Goal: Transaction & Acquisition: Purchase product/service

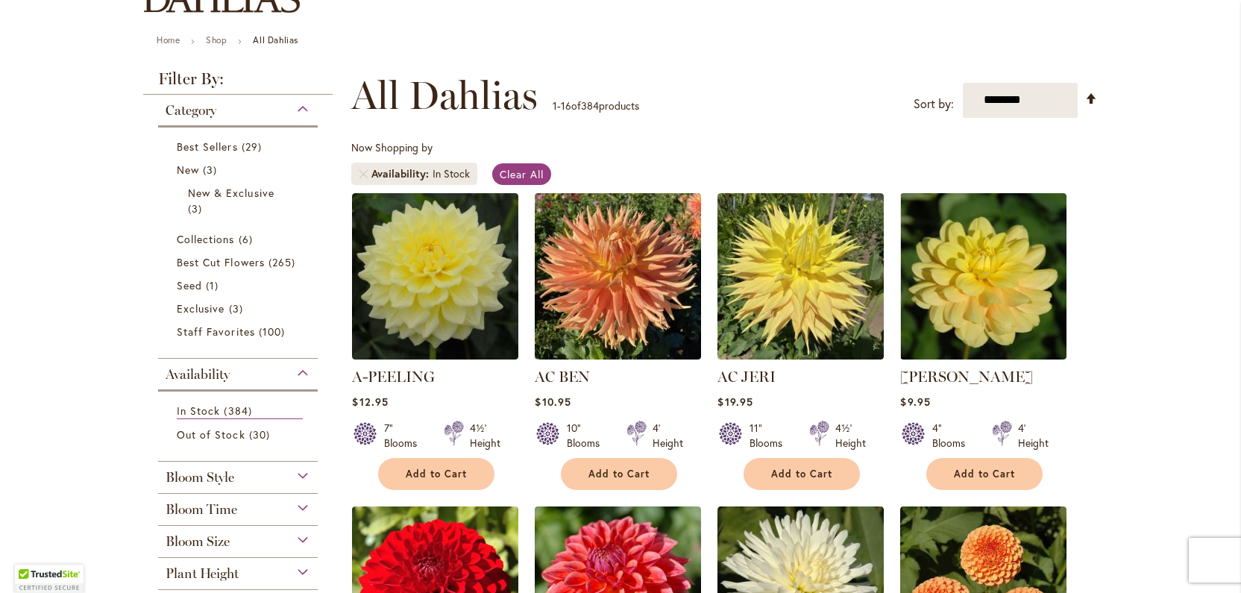
scroll to position [154, 0]
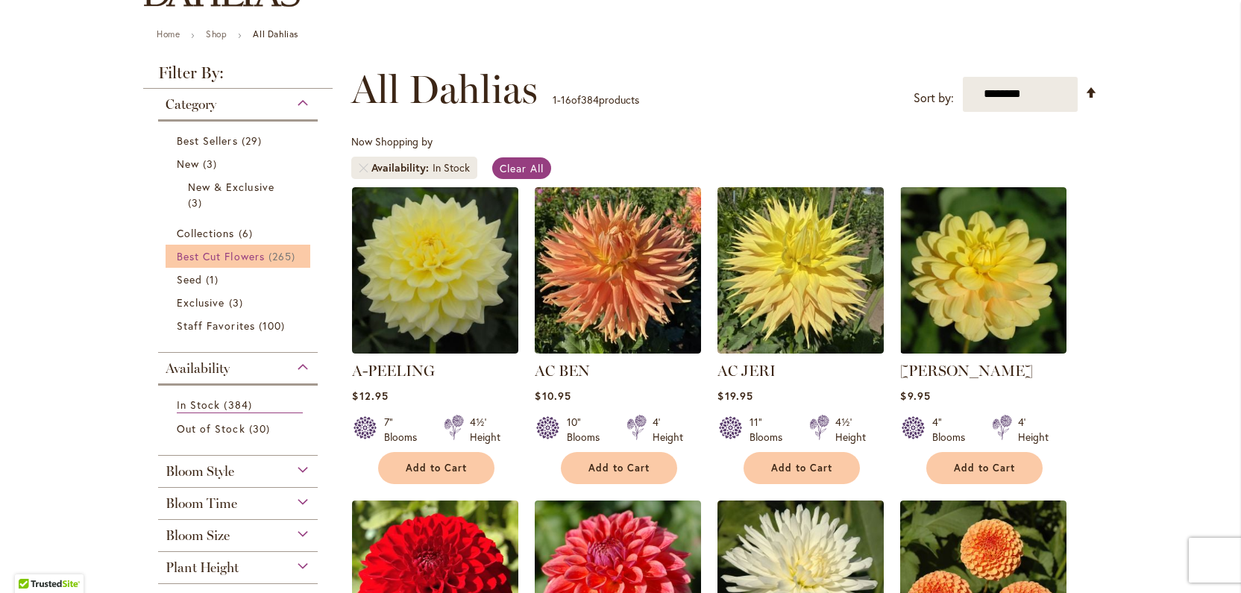
click at [260, 260] on span "Best Cut Flowers" at bounding box center [221, 256] width 88 height 14
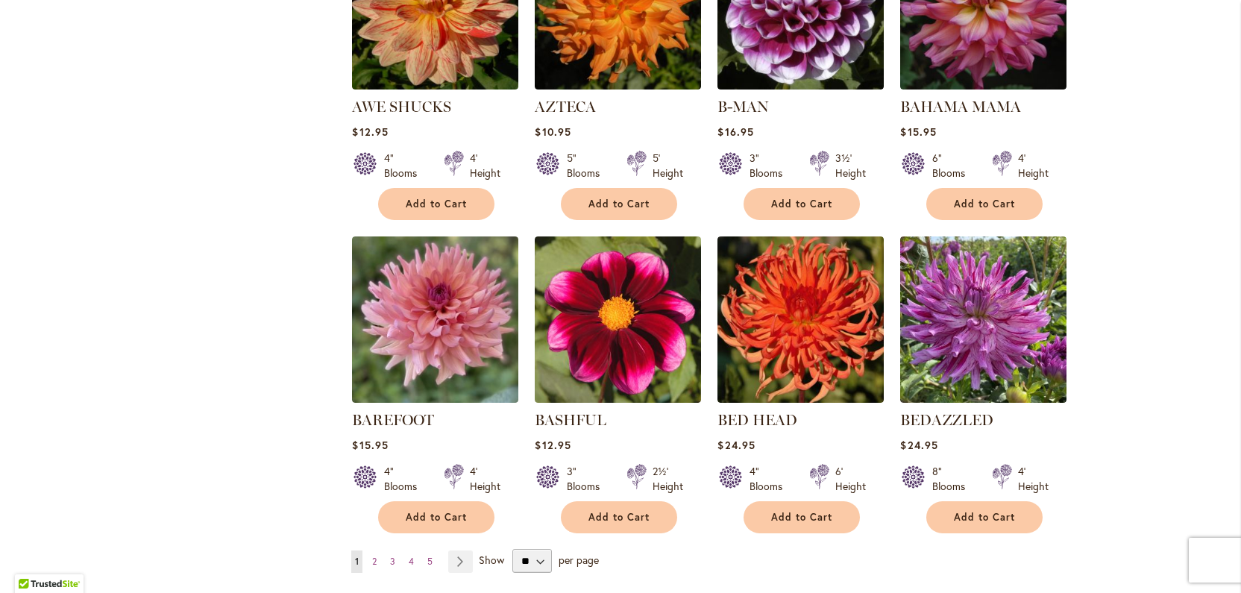
scroll to position [1048, 0]
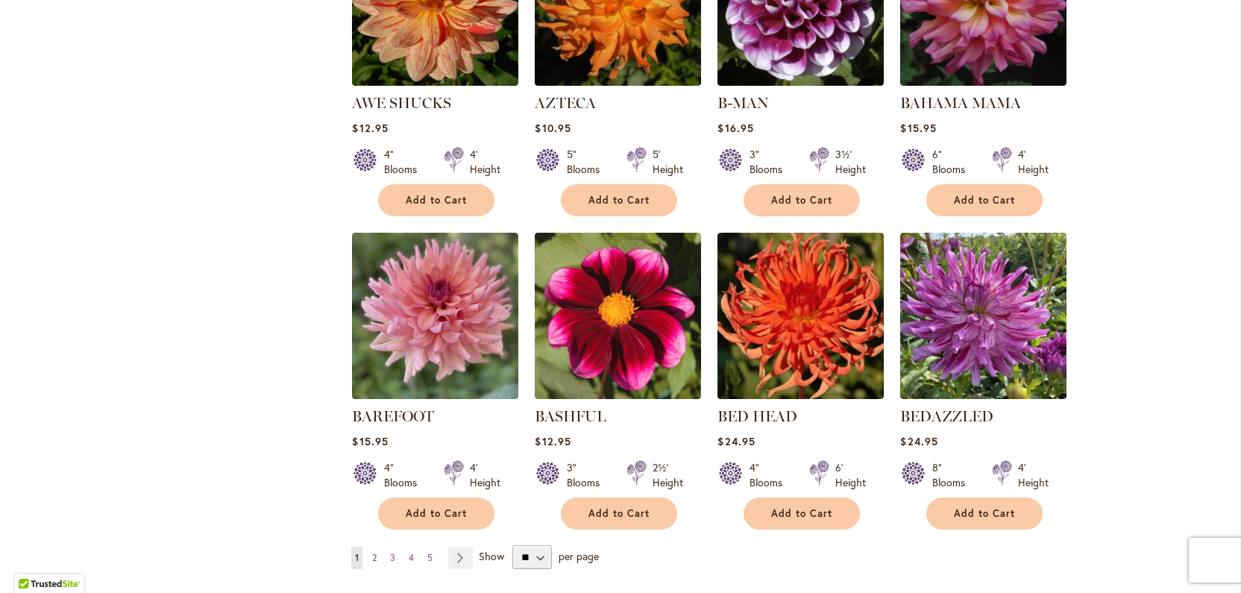
click at [375, 556] on span "2" at bounding box center [374, 557] width 4 height 11
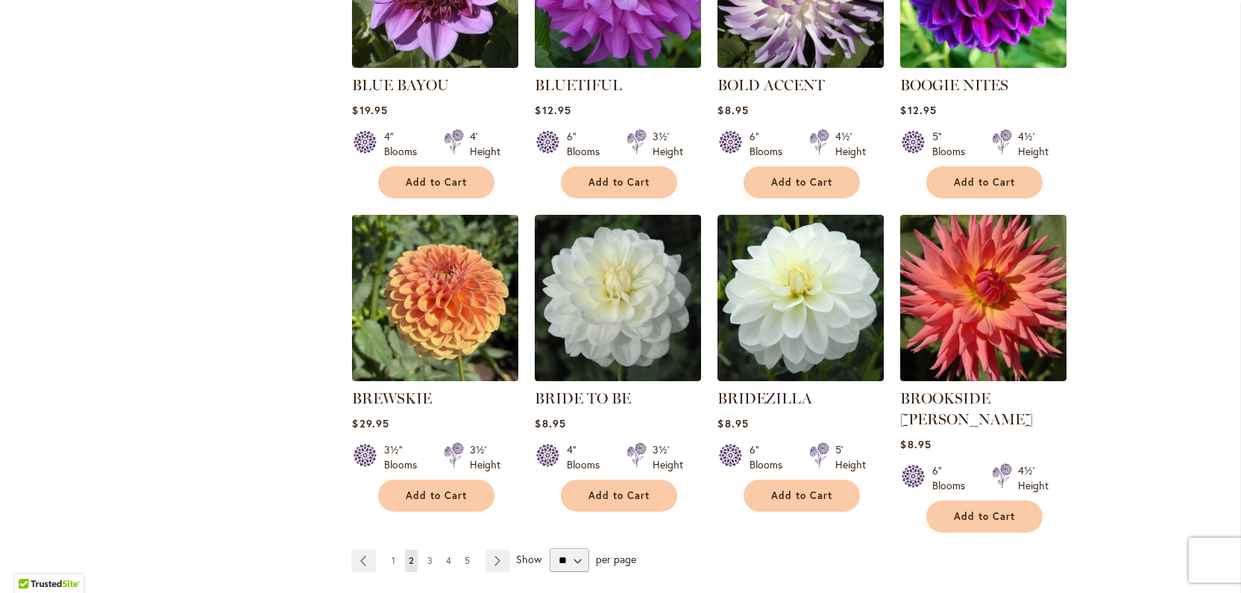
scroll to position [1088, 0]
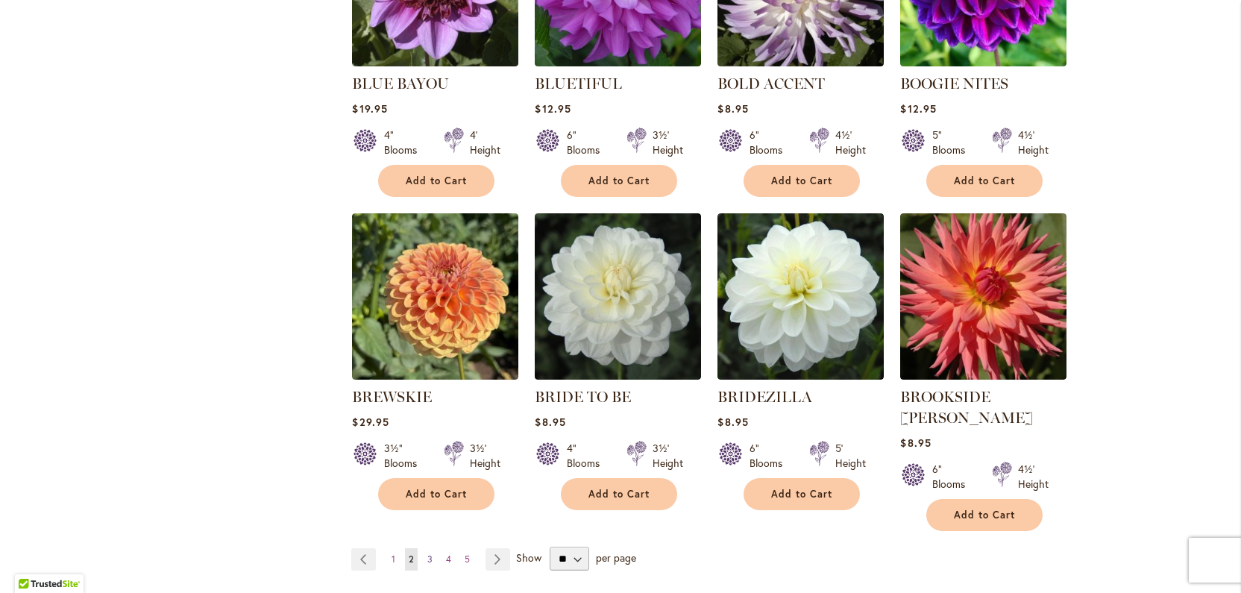
click at [433, 548] on link "Page 3" at bounding box center [430, 559] width 13 height 22
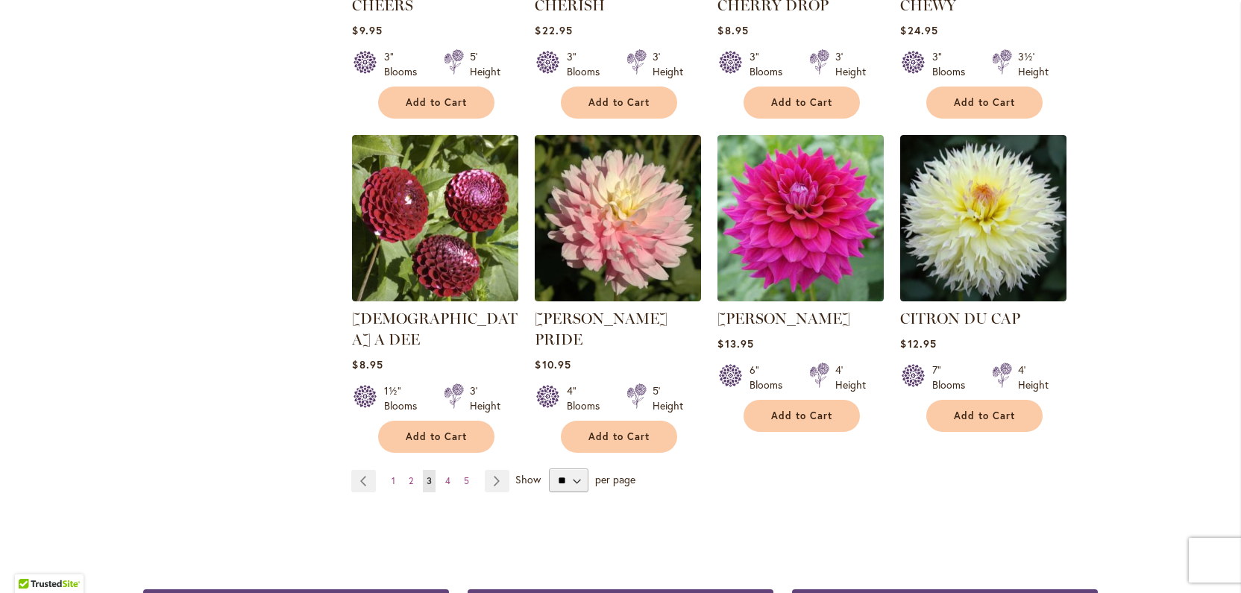
scroll to position [1170, 0]
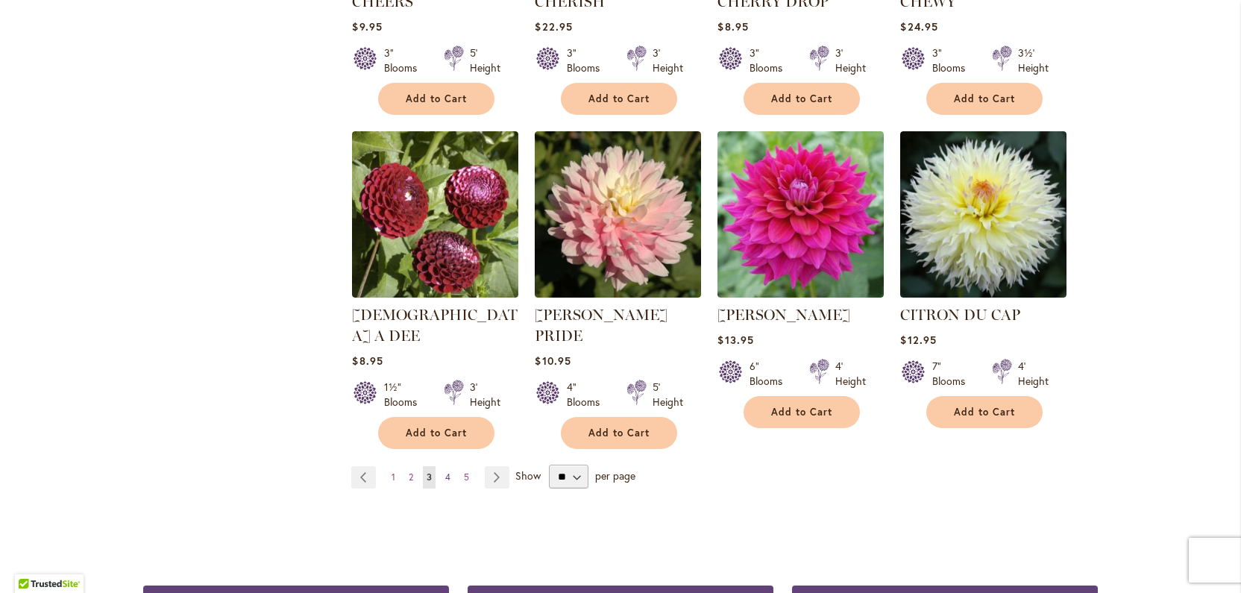
click at [447, 471] on span "4" at bounding box center [447, 476] width 5 height 11
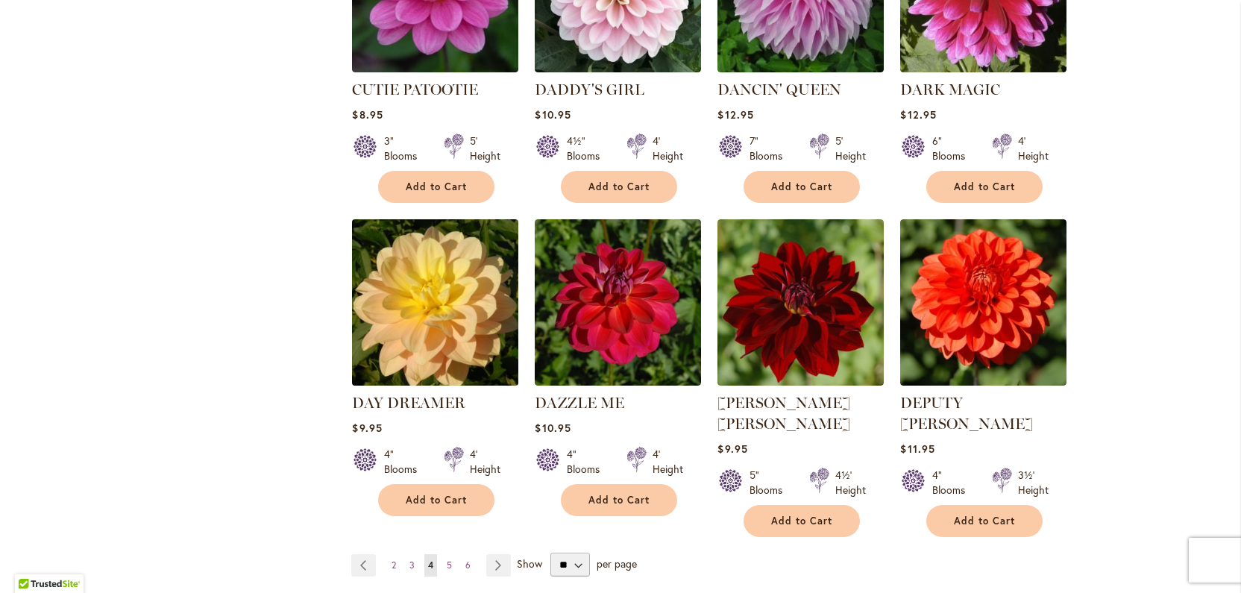
scroll to position [1085, 0]
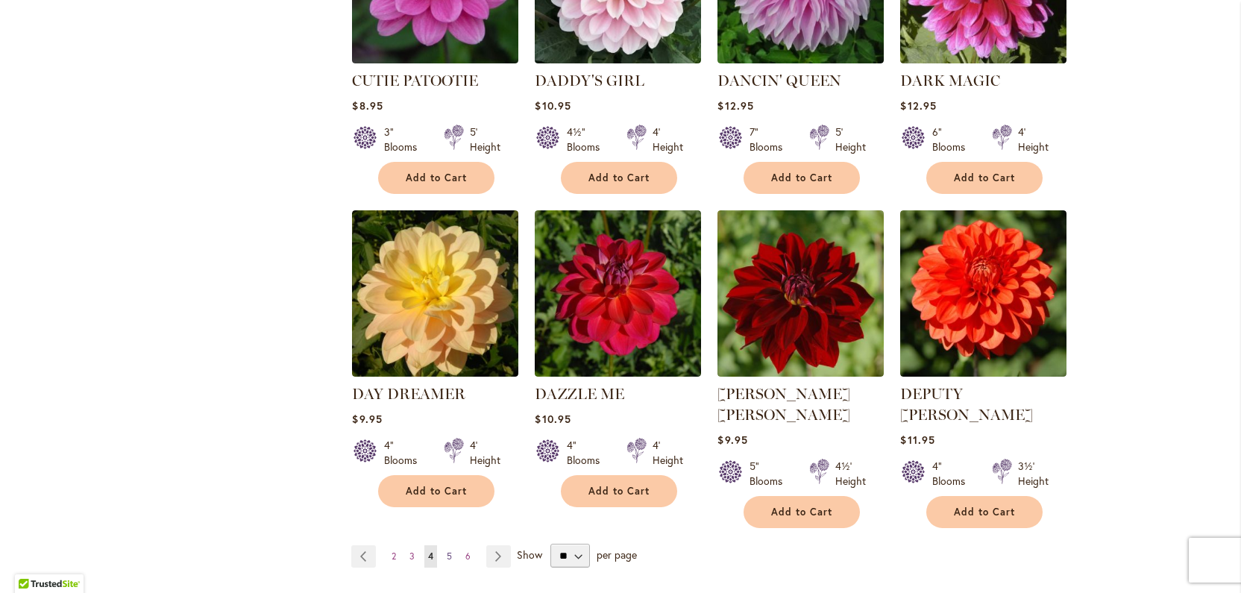
click at [451, 550] on span "5" at bounding box center [449, 555] width 5 height 11
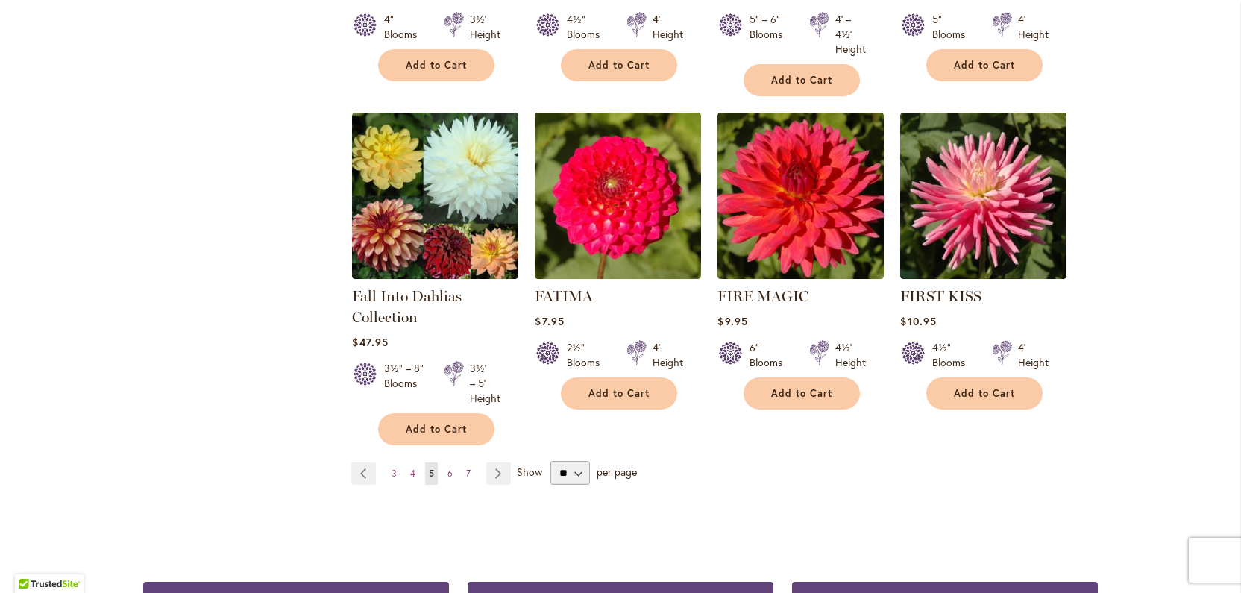
scroll to position [1192, 0]
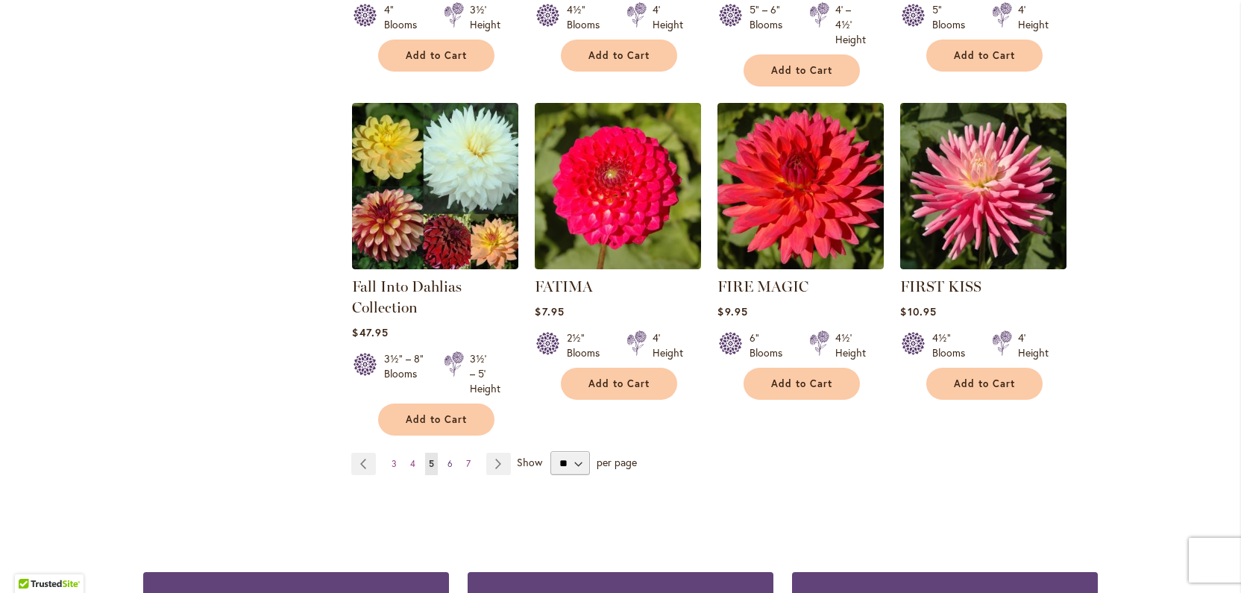
click at [450, 467] on link "Page 6" at bounding box center [450, 464] width 13 height 22
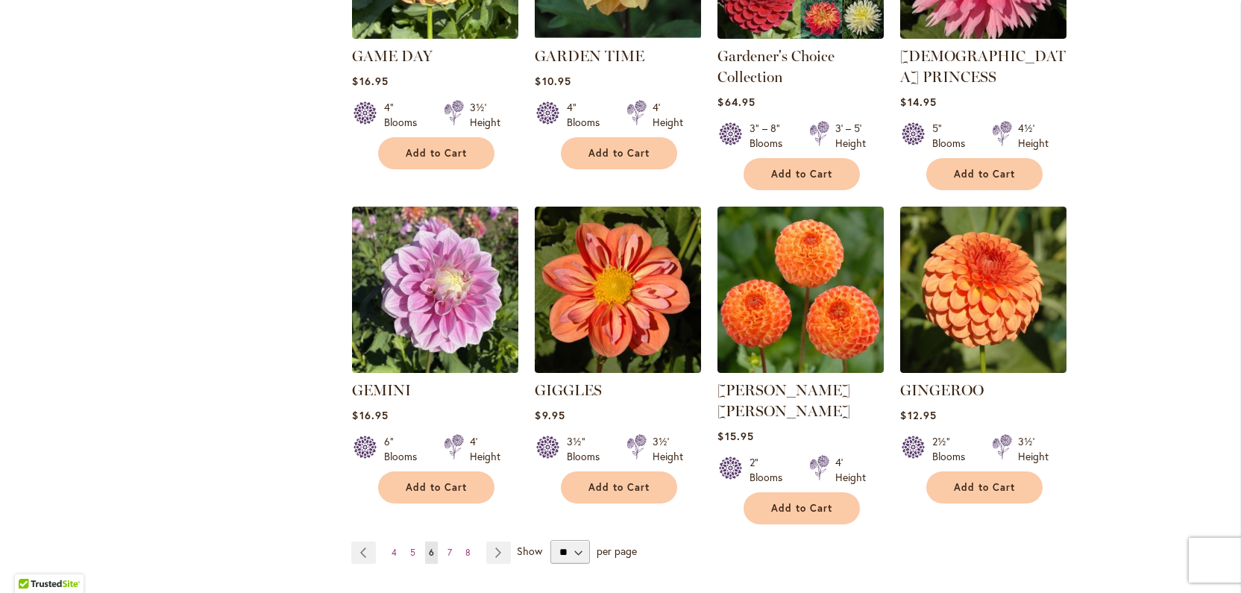
scroll to position [1160, 0]
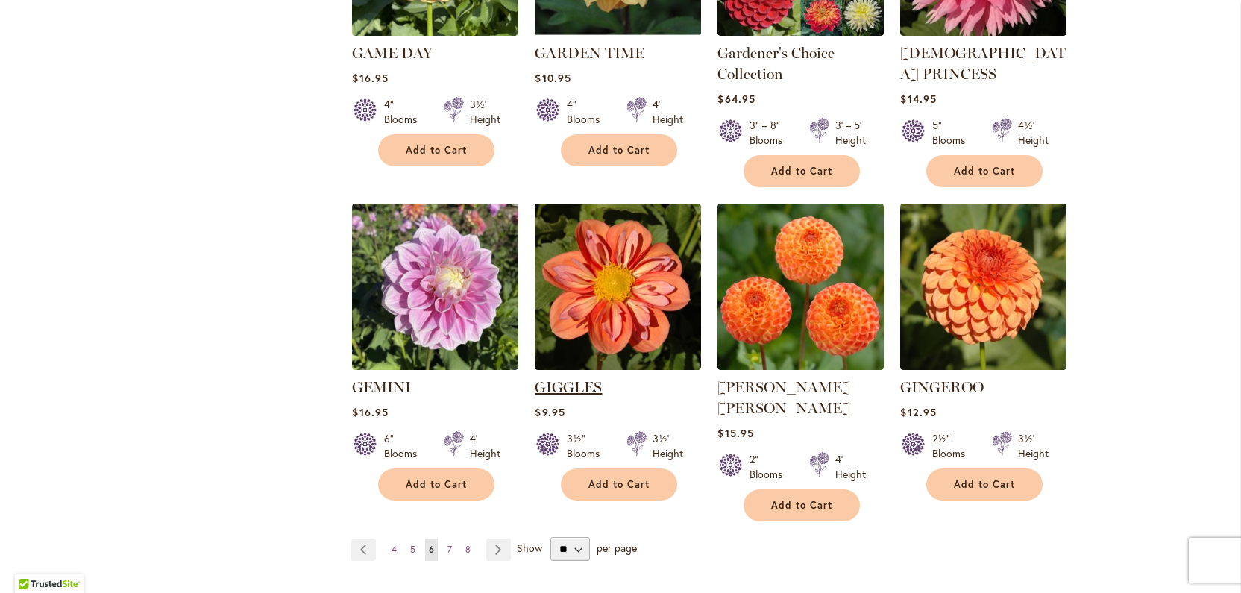
click at [566, 378] on link "GIGGLES" at bounding box center [568, 387] width 67 height 18
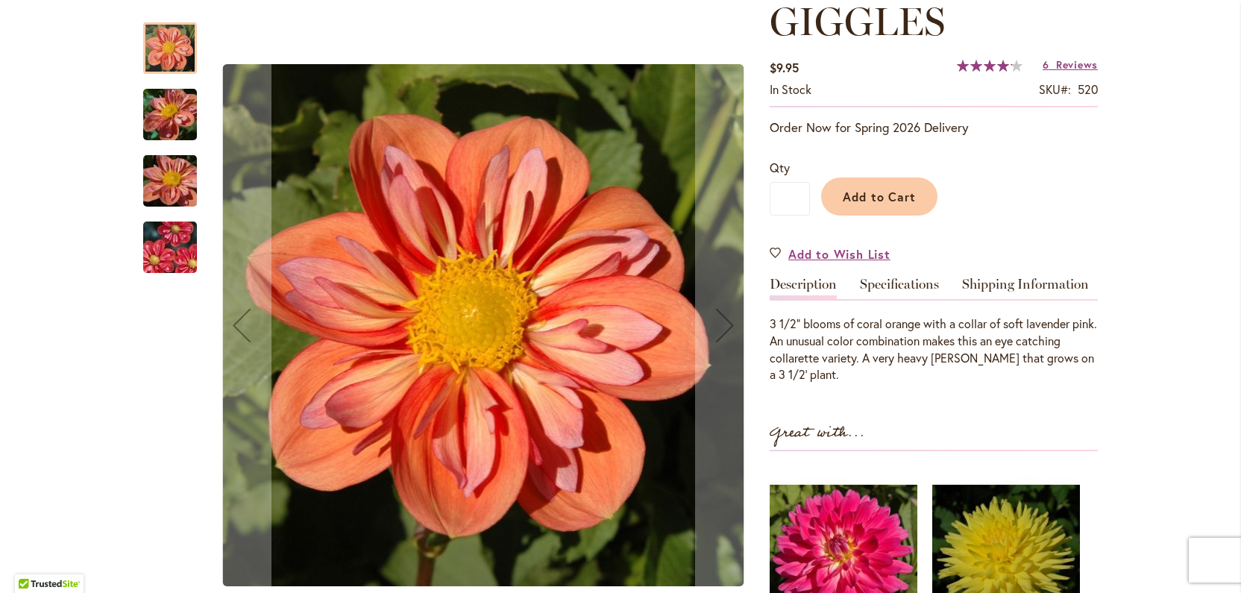
scroll to position [224, 0]
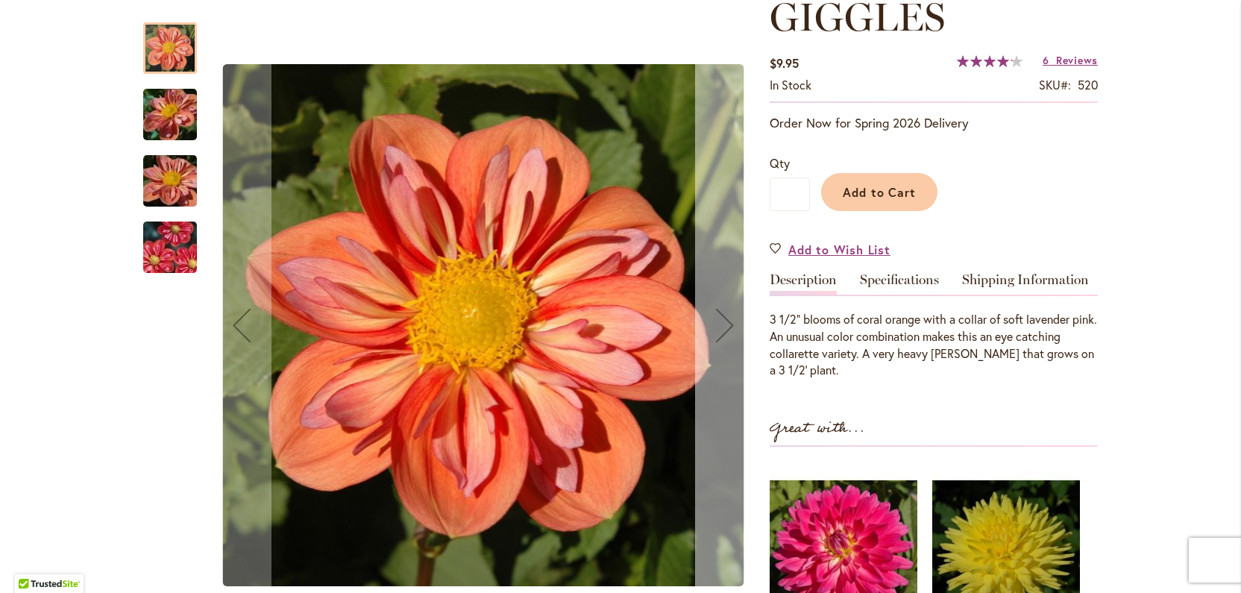
click at [721, 321] on div "Next" at bounding box center [725, 325] width 60 height 60
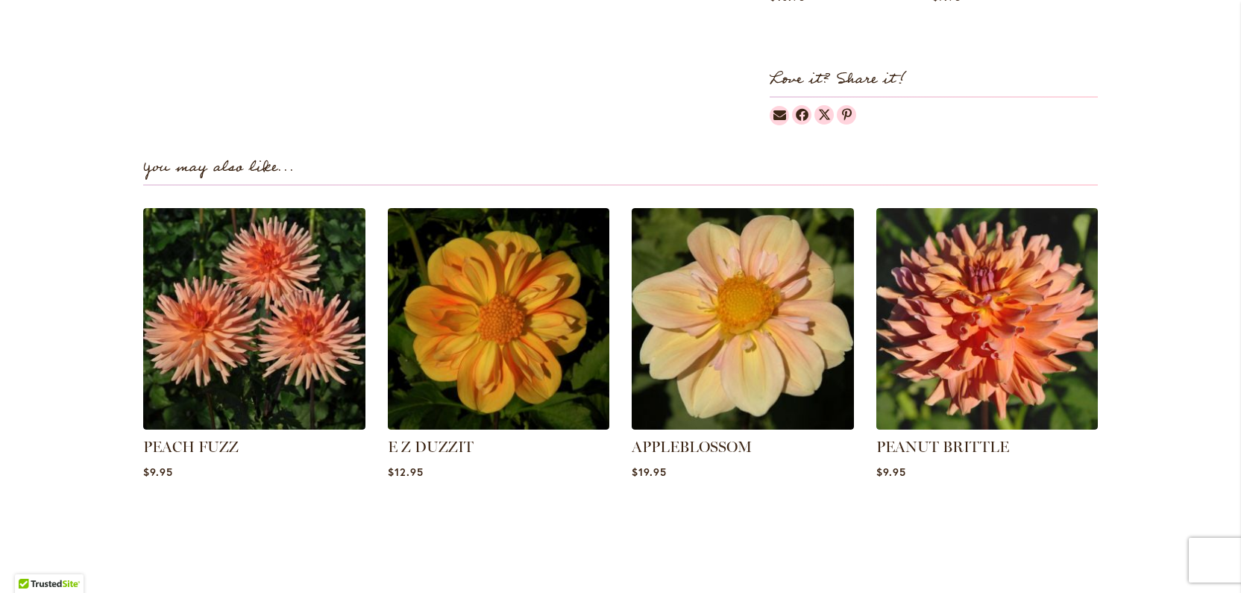
scroll to position [917, 0]
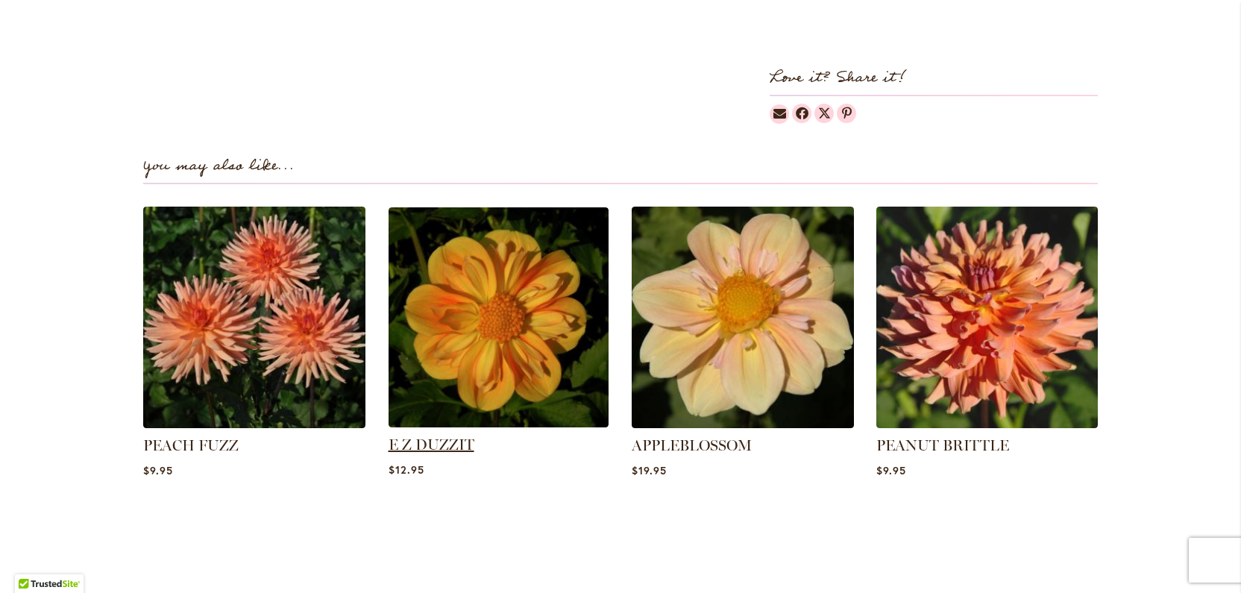
click at [451, 436] on link "E Z DUZZIT" at bounding box center [432, 445] width 86 height 18
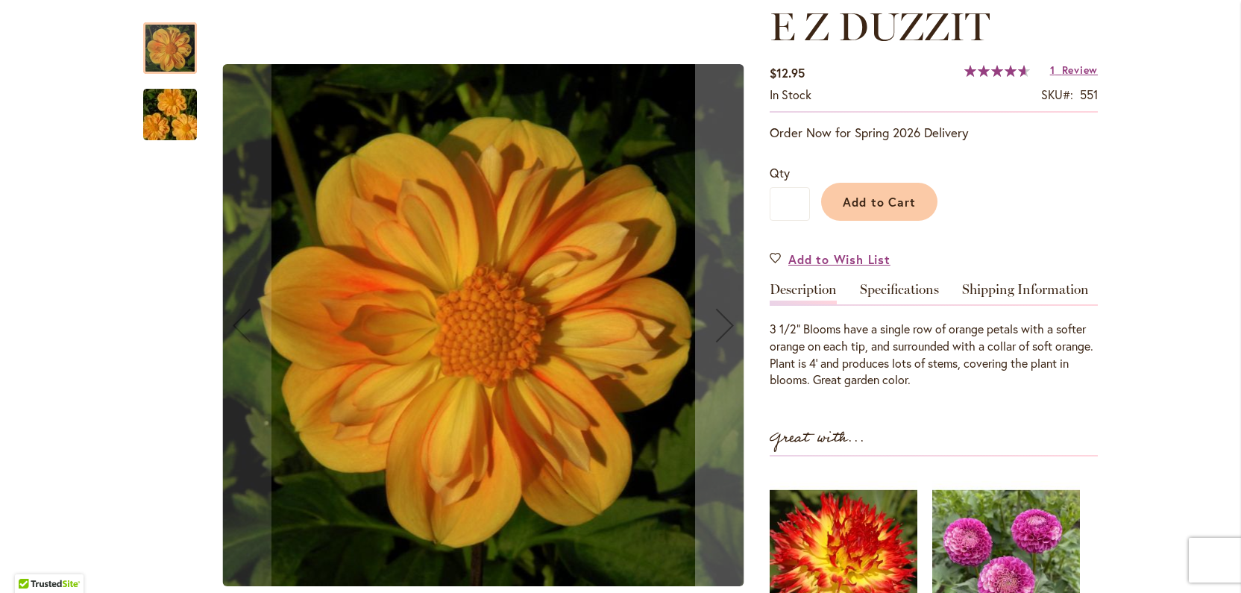
scroll to position [215, 0]
